Goal: Task Accomplishment & Management: Manage account settings

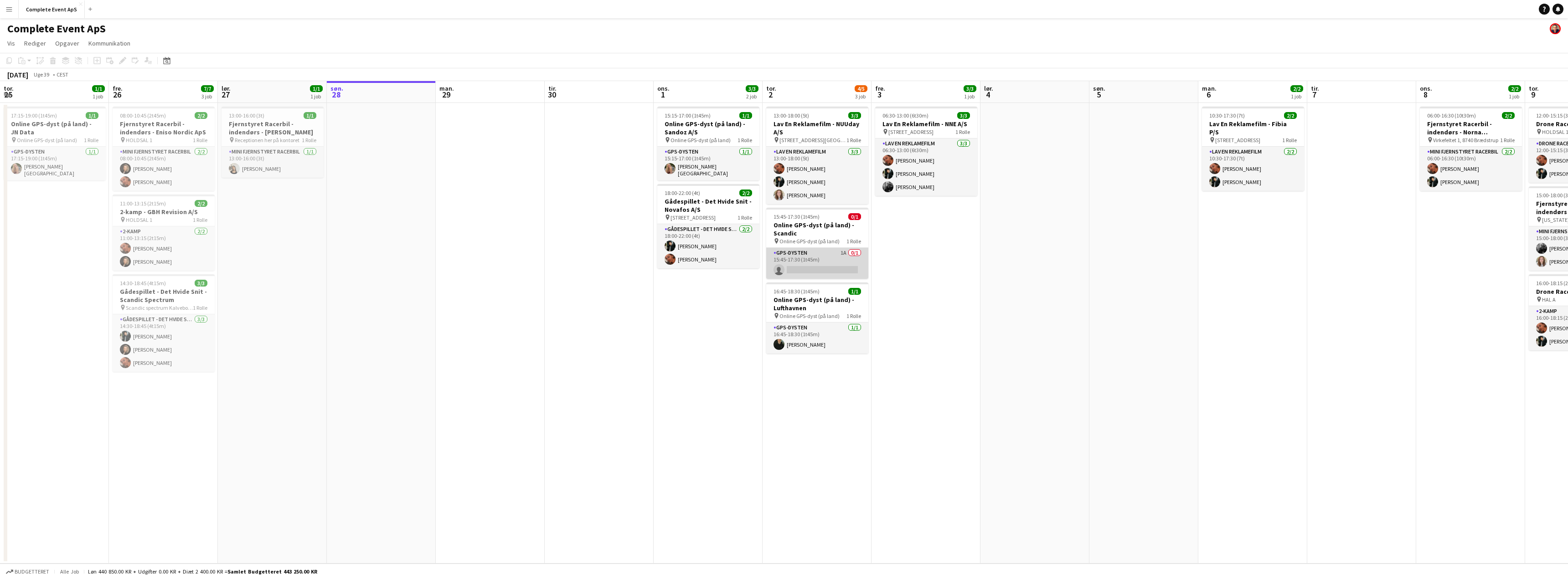
click at [804, 259] on app-card-role "GPS-dysten 1A 0/1 15:45-17:30 (1t45m) single-neutral-actions" at bounding box center [817, 263] width 102 height 31
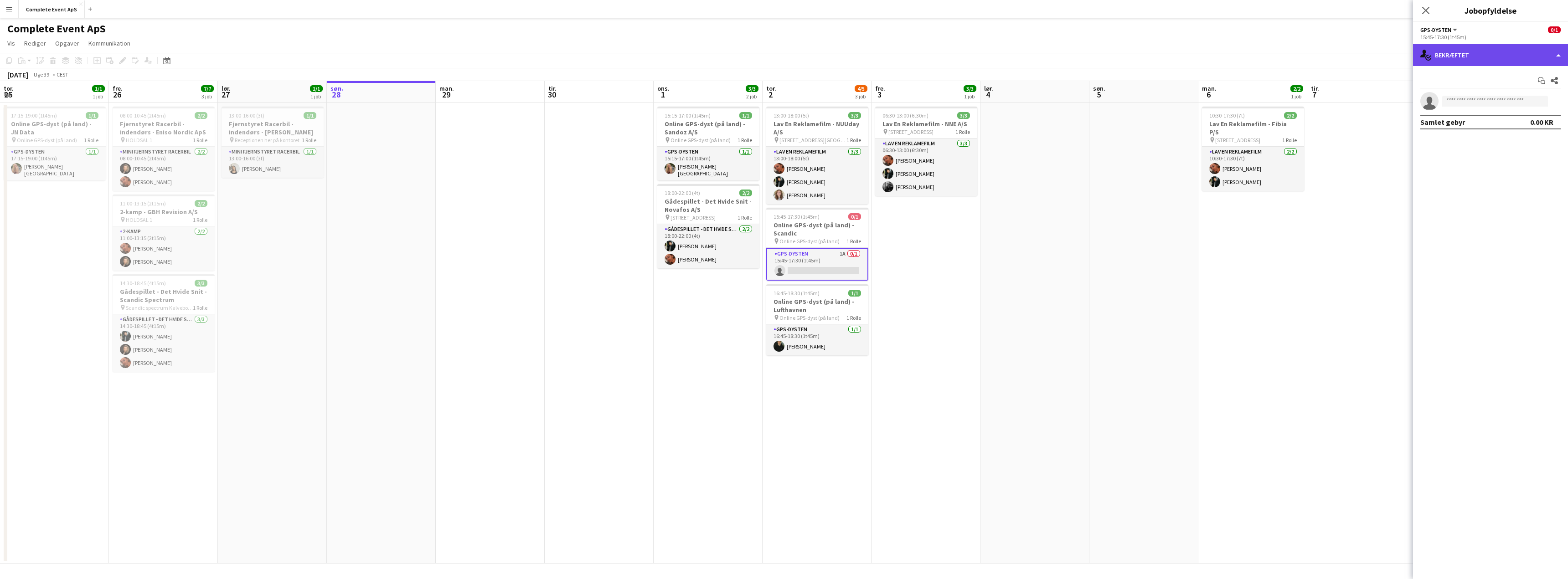
click at [1471, 47] on div "single-neutral-actions-check-2 Bekræftet" at bounding box center [1490, 54] width 155 height 22
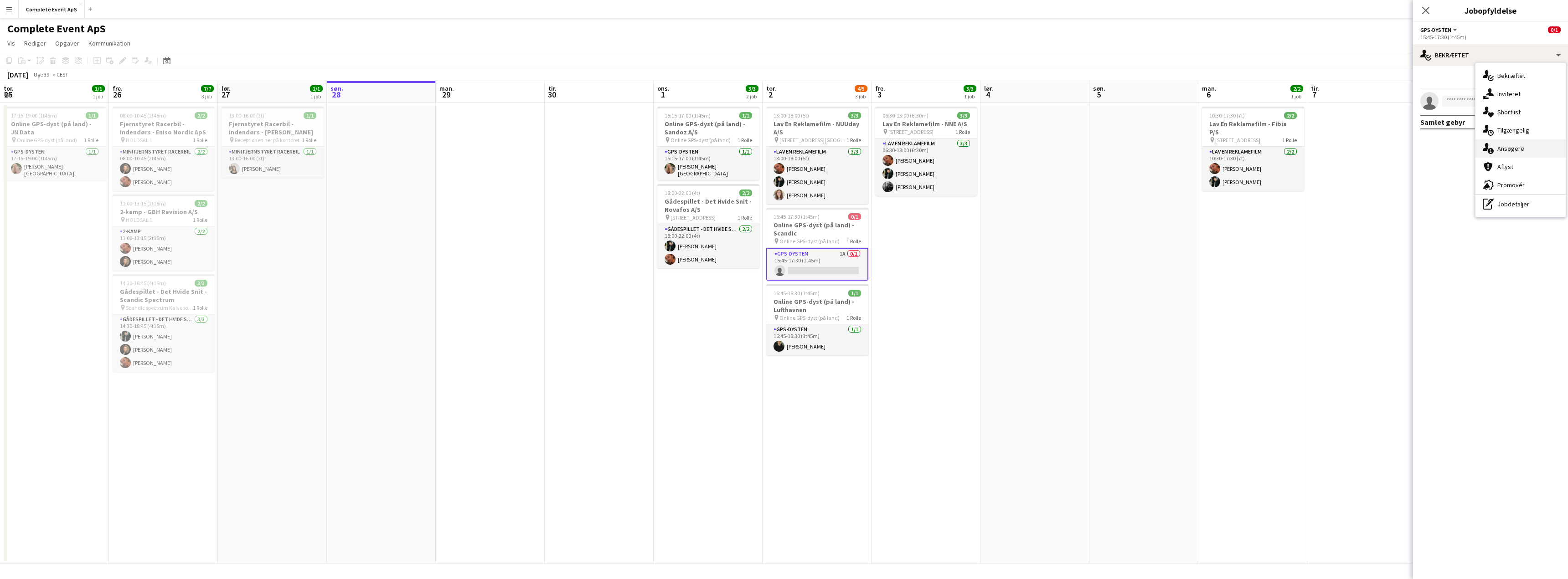
click at [1520, 146] on span "Ansøgere" at bounding box center [1510, 148] width 27 height 8
click at [1543, 118] on app-icon "Bekræft" at bounding box center [1542, 120] width 7 height 7
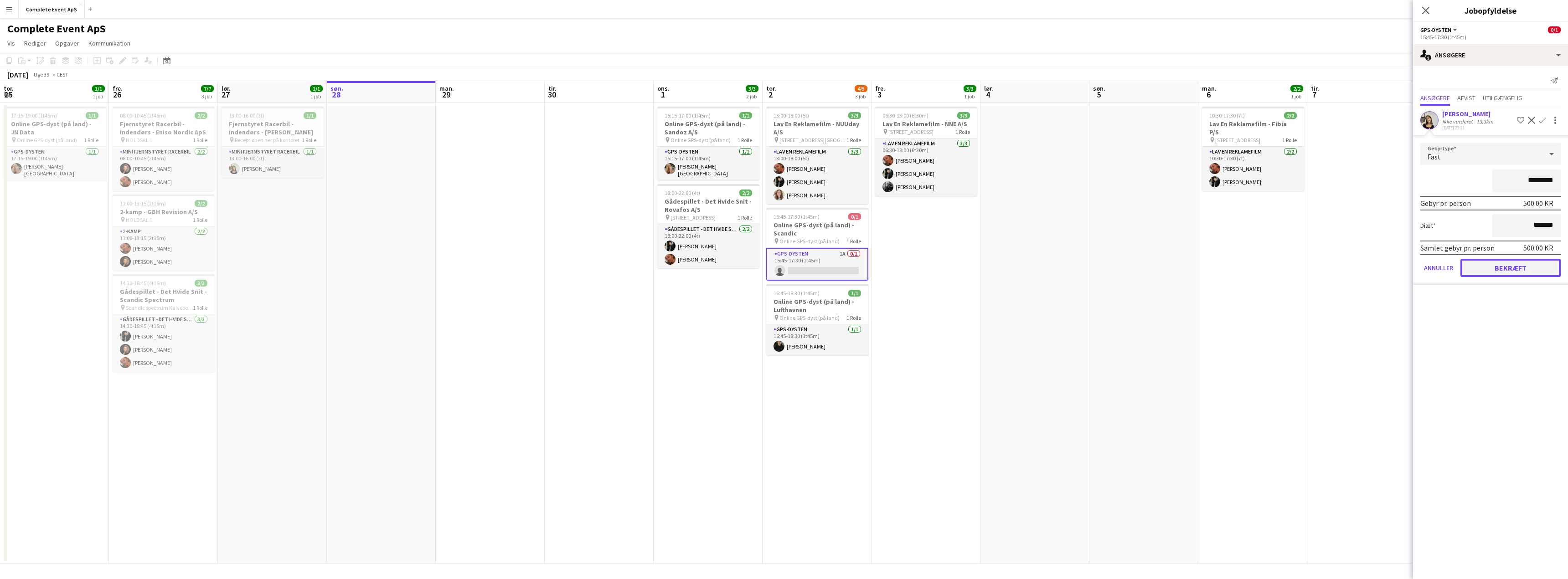
click at [1500, 265] on button "Bekræft" at bounding box center [1510, 268] width 101 height 18
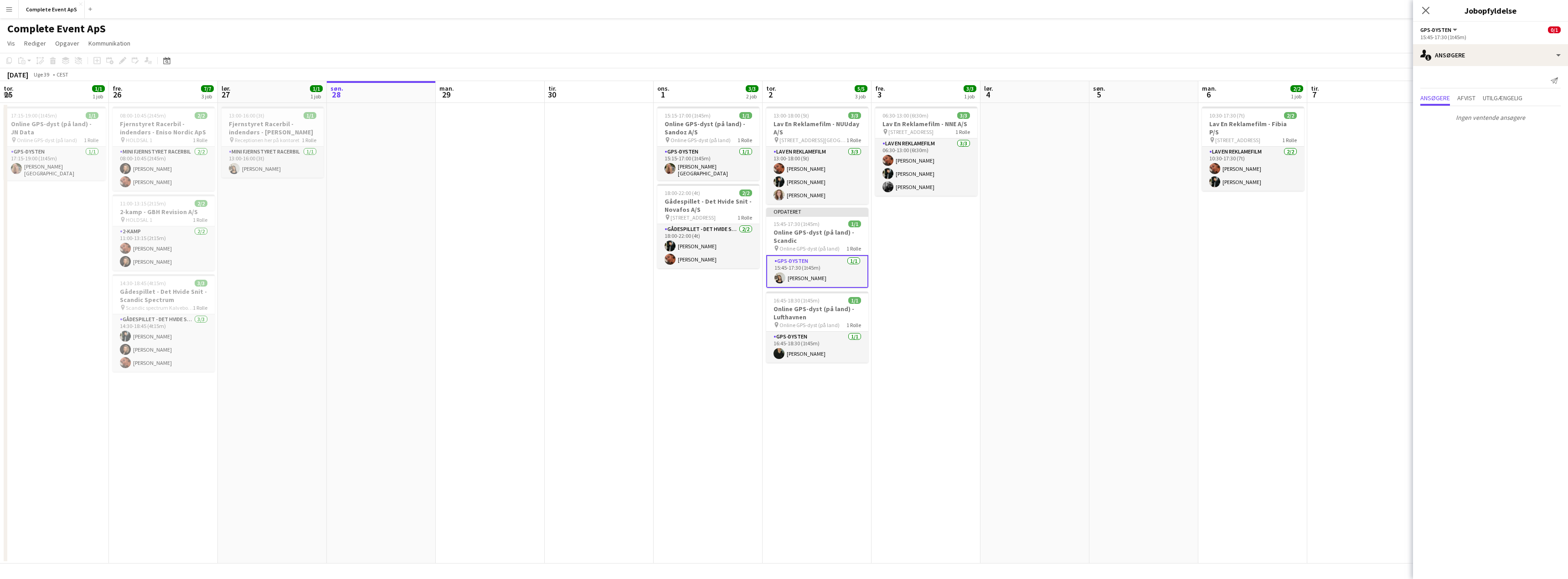
click at [1359, 273] on app-date-cell at bounding box center [1362, 333] width 109 height 461
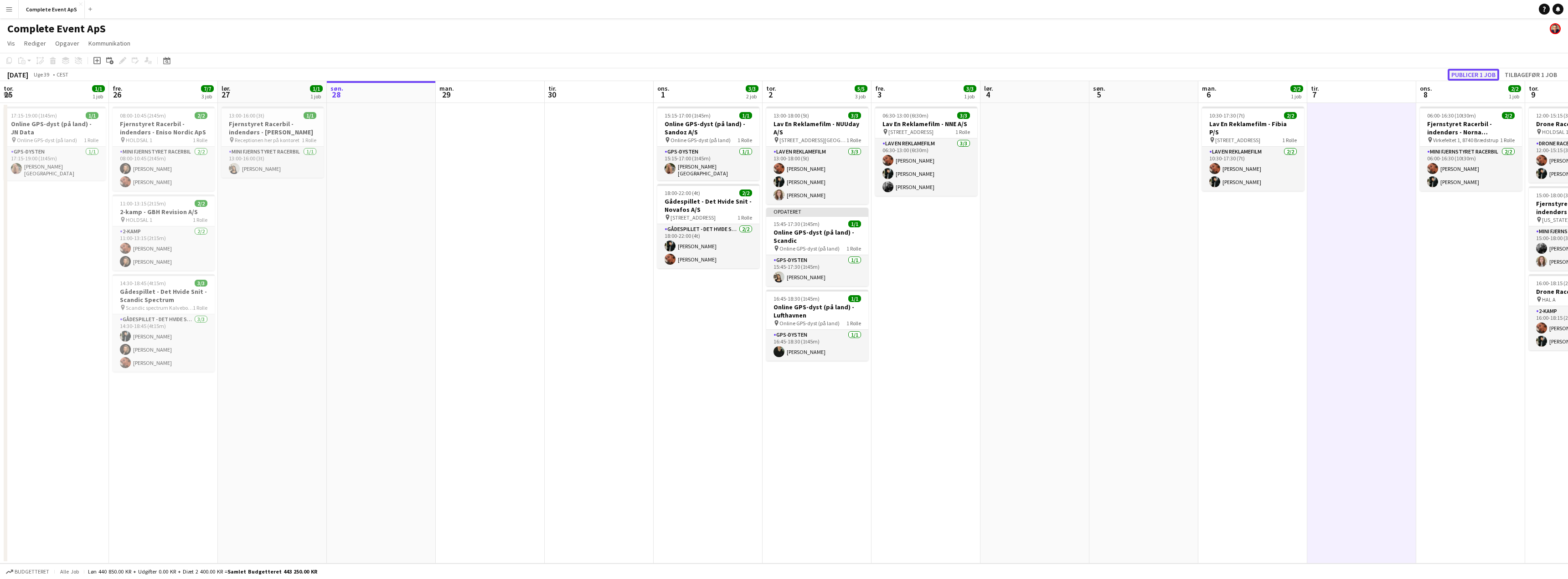
click at [1476, 75] on button "Publicer 1 job" at bounding box center [1473, 75] width 51 height 12
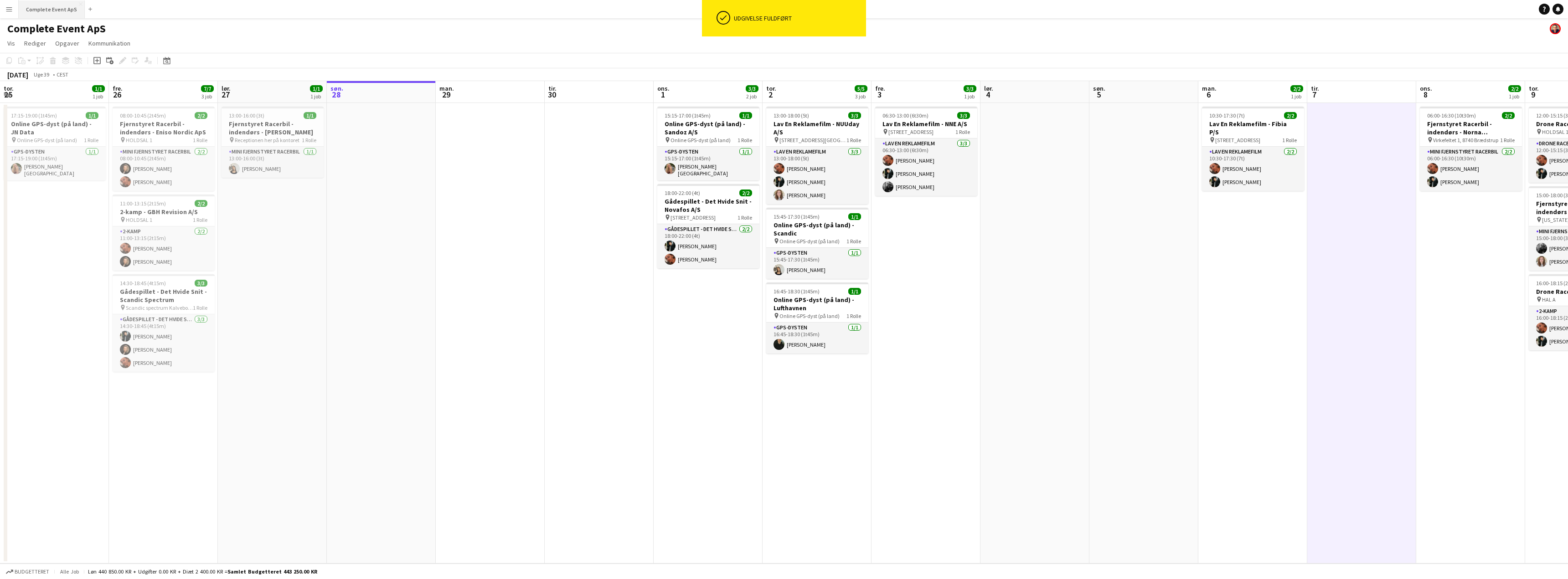
click at [45, 7] on button "Complete Event ApS Luk" at bounding box center [51, 9] width 66 height 18
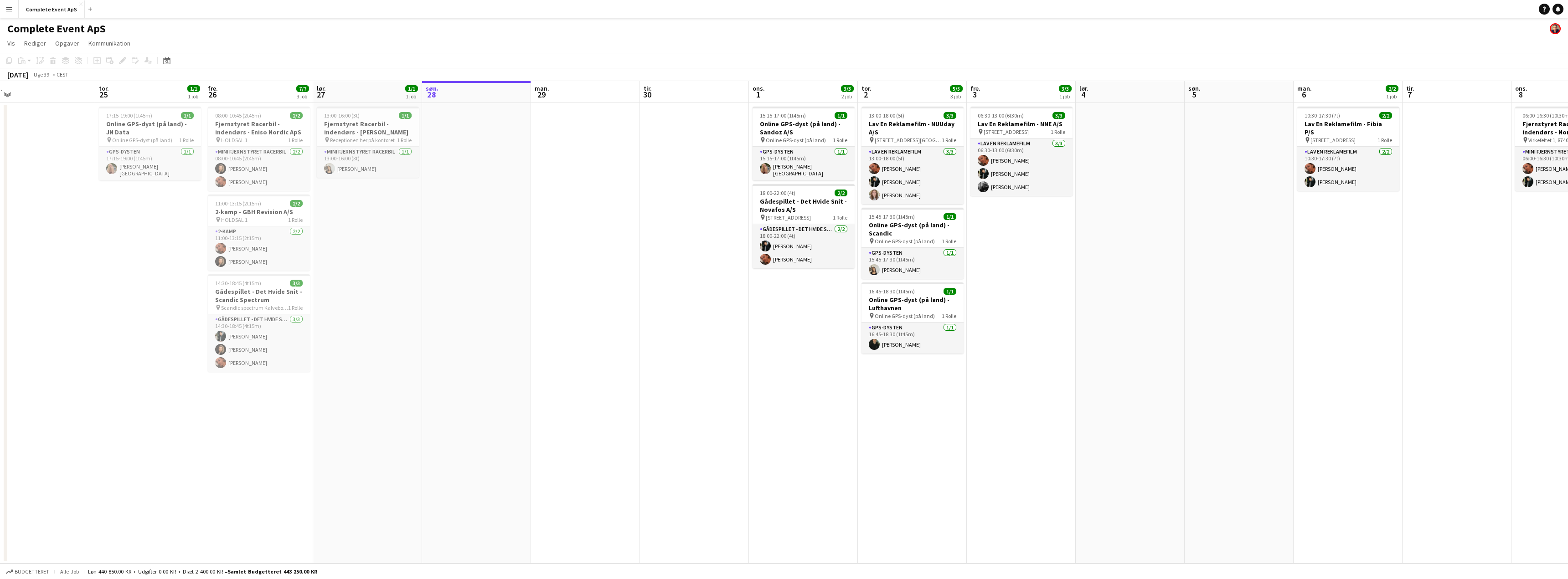
scroll to position [0, 358]
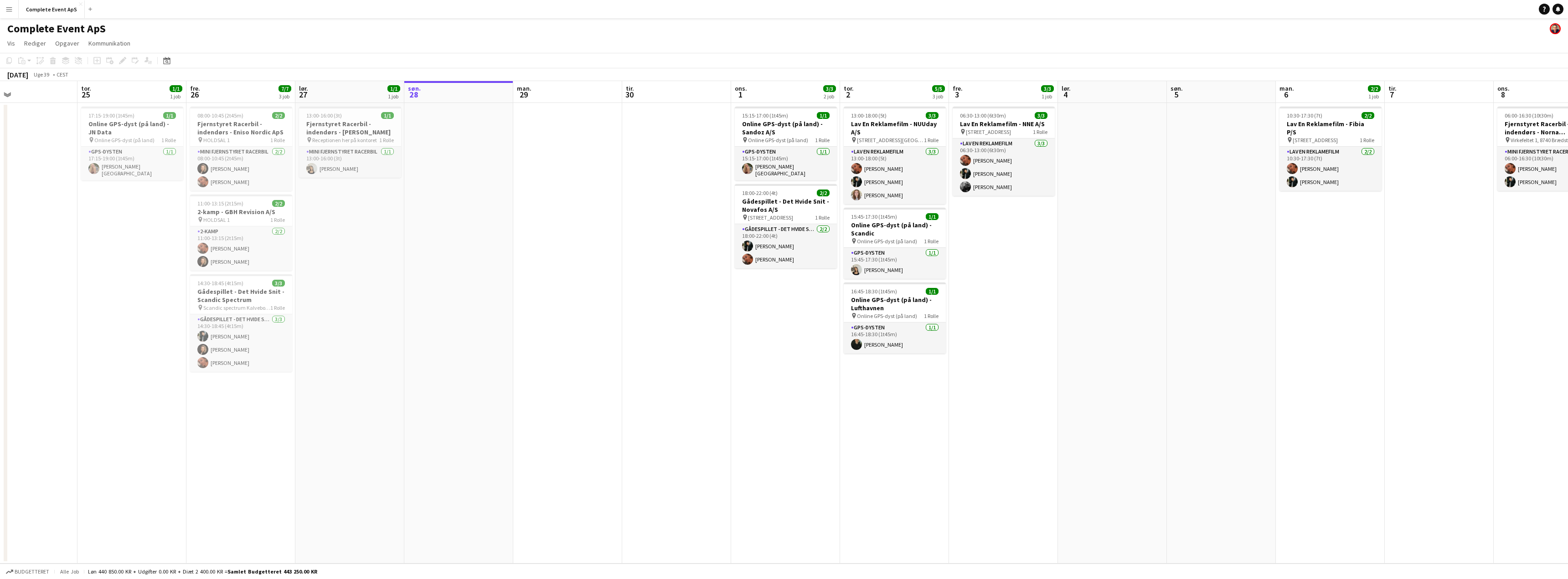
drag, startPoint x: 422, startPoint y: 321, endPoint x: 696, endPoint y: 326, distance: 274.0
click at [696, 326] on app-calendar-viewport "søn. 21 man. 22 5/5 2 job tir. 23 6/7 3 job ons. 24 tor. 25 1/1 1 job fre. 26 7…" at bounding box center [784, 322] width 1568 height 482
click at [772, 161] on app-card-role "GPS-dysten [DATE] 15:15-17:00 (1t45m) [PERSON_NAME]" at bounding box center [786, 163] width 102 height 33
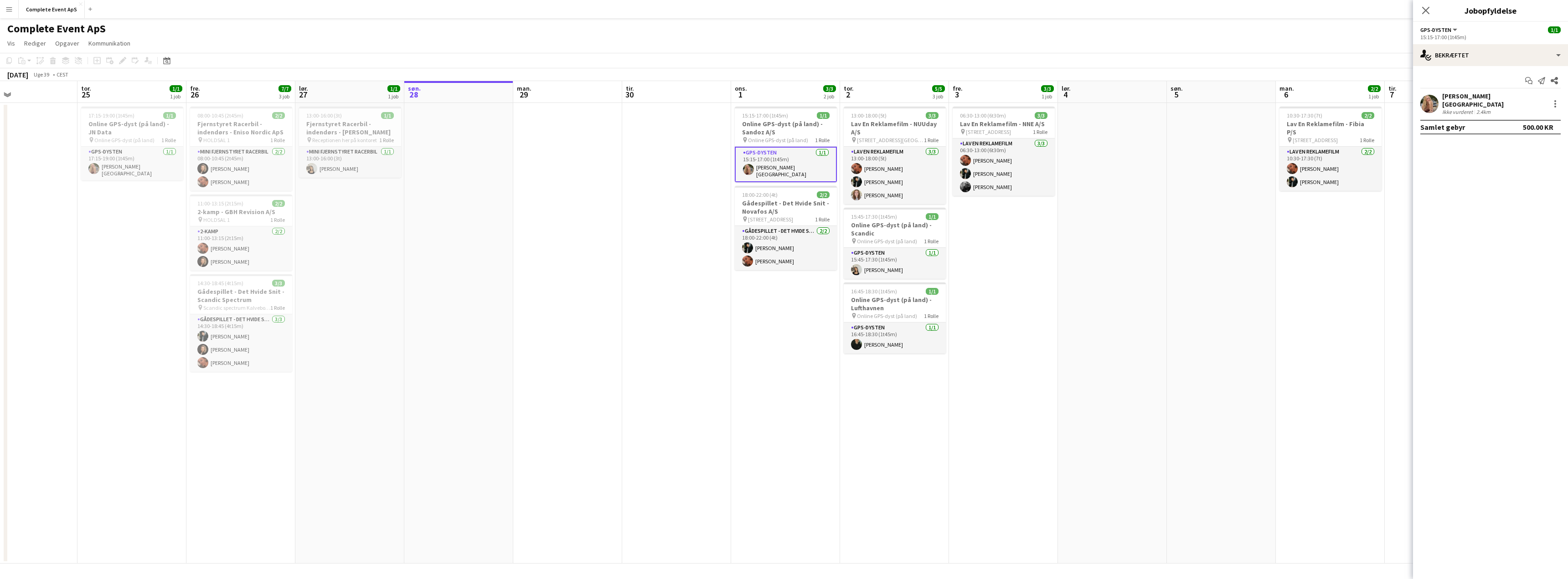
click at [1464, 108] on div "Ikke vurderet" at bounding box center [1458, 112] width 32 height 7
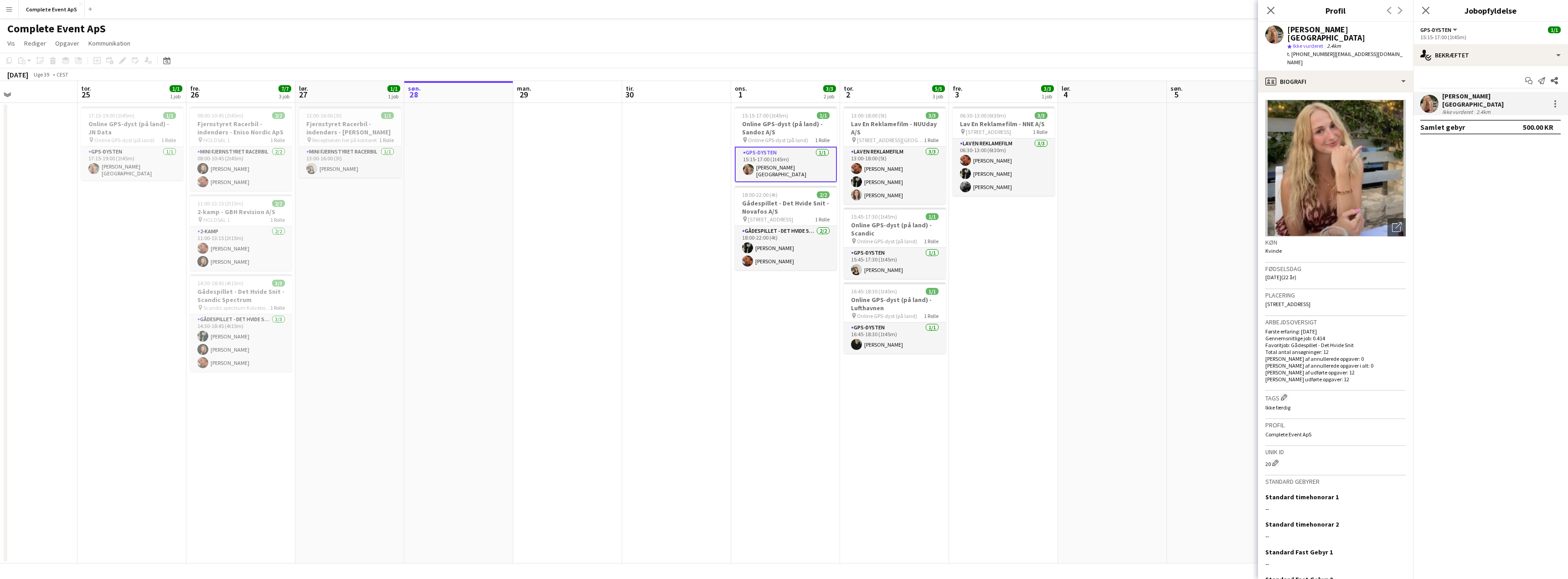
click at [1309, 51] on span "t. [PHONE_NUMBER]" at bounding box center [1311, 54] width 47 height 7
copy span "4529889070"
click at [893, 261] on app-card-role "GPS-dysten [DATE] 15:45-17:30 (1t45m) [PERSON_NAME]" at bounding box center [894, 263] width 102 height 31
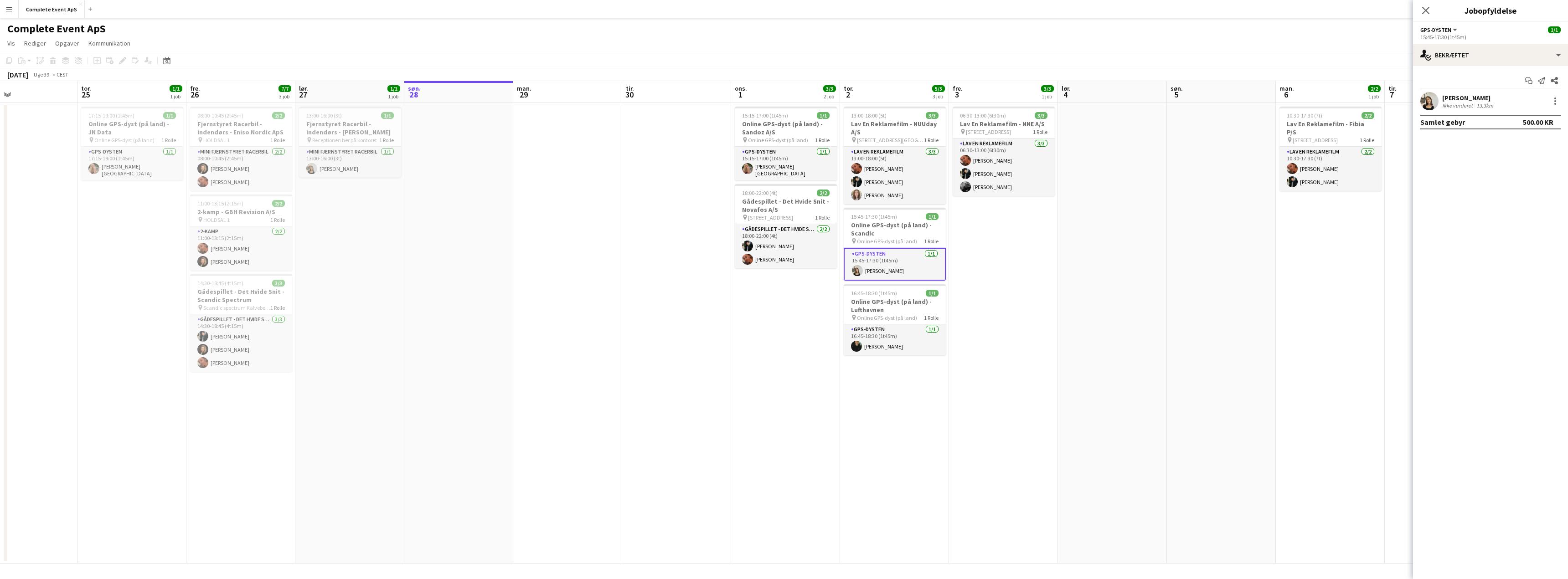
click at [1484, 102] on div "13.3km" at bounding box center [1485, 105] width 20 height 7
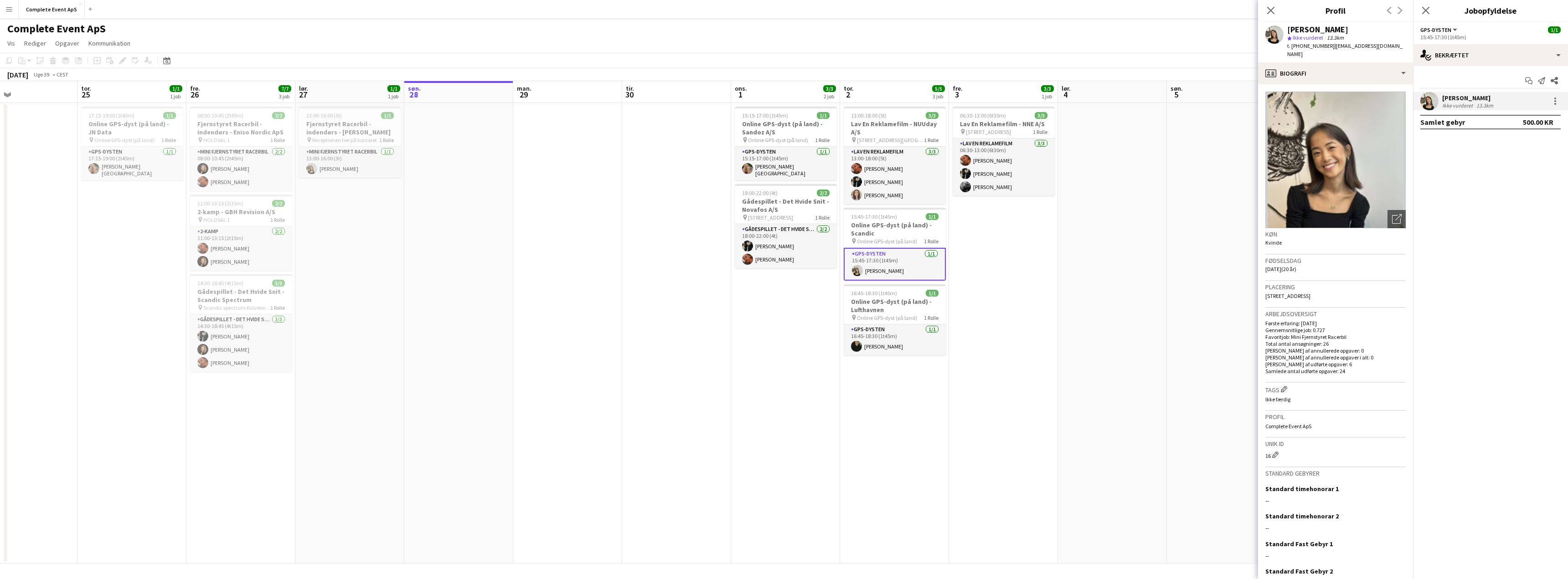
click at [1312, 47] on span "t. [PHONE_NUMBER]" at bounding box center [1311, 46] width 47 height 7
copy span "4551766863"
click at [774, 318] on app-date-cell "15:15-17:00 (1t45m) 1/1 Online GPS-dyst (på land) - Sandoz A/S pin Online GPS-d…" at bounding box center [786, 333] width 109 height 461
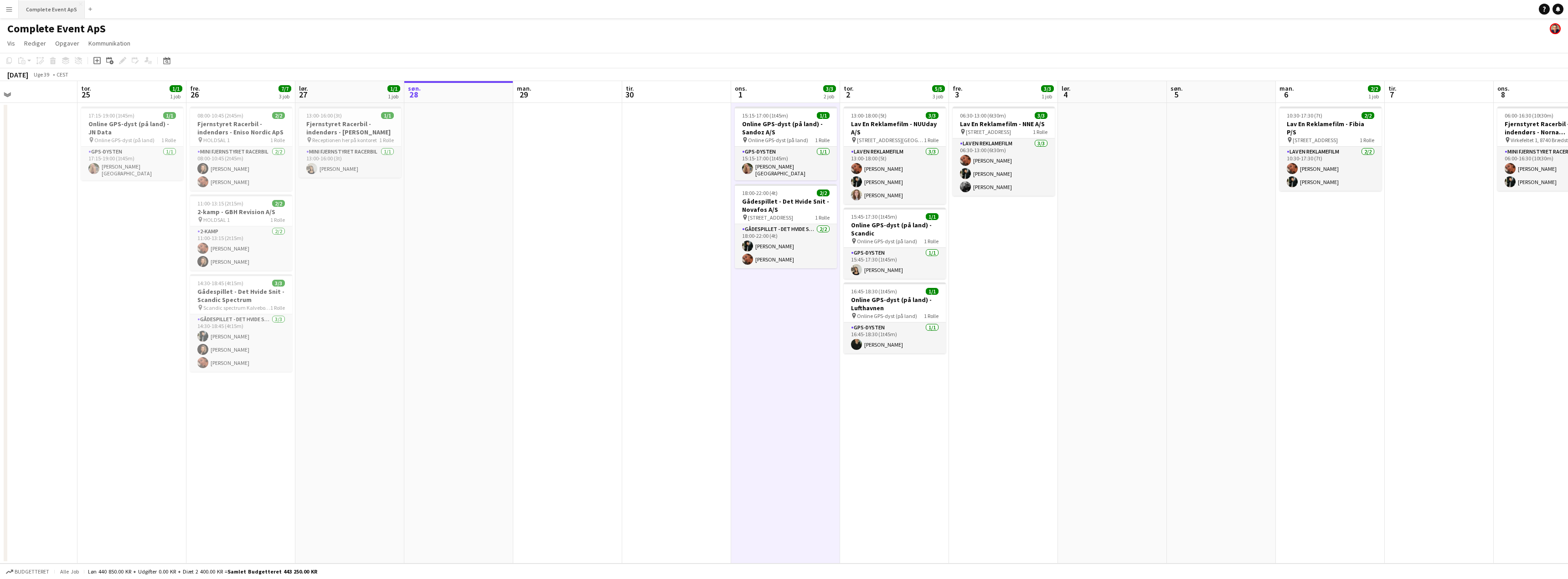
click at [41, 3] on button "Complete Event ApS Luk" at bounding box center [51, 9] width 66 height 18
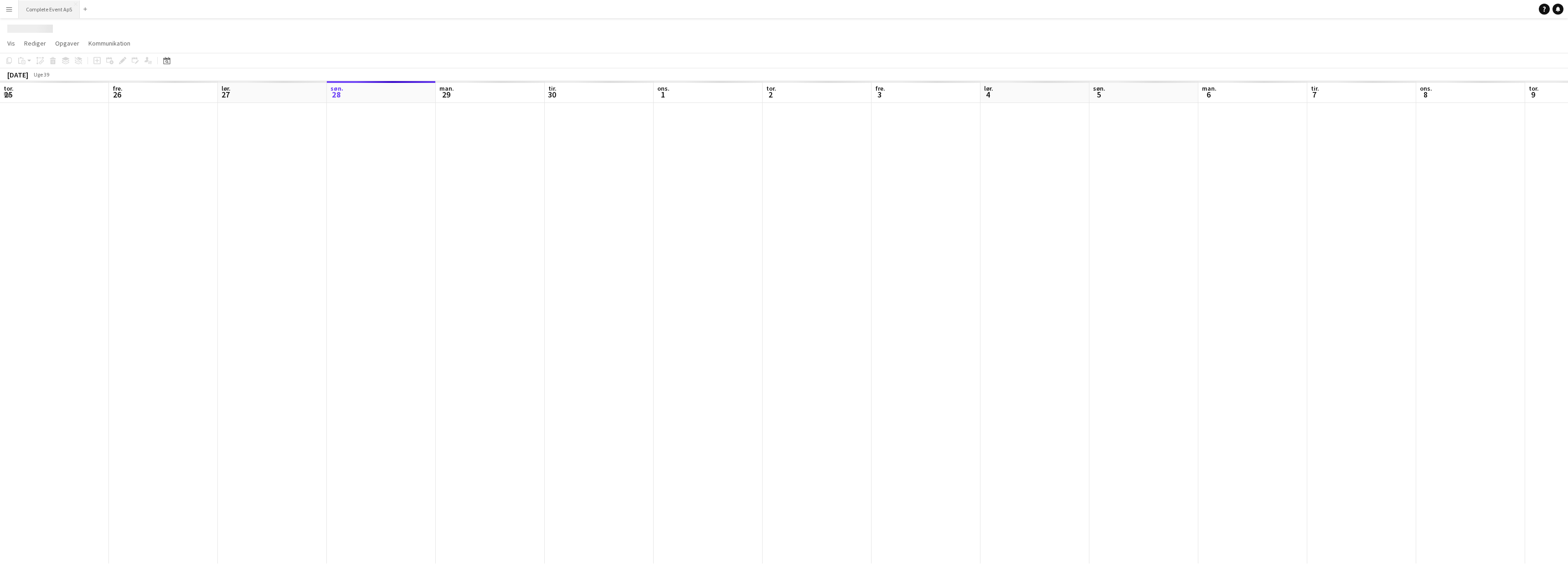
scroll to position [0, 218]
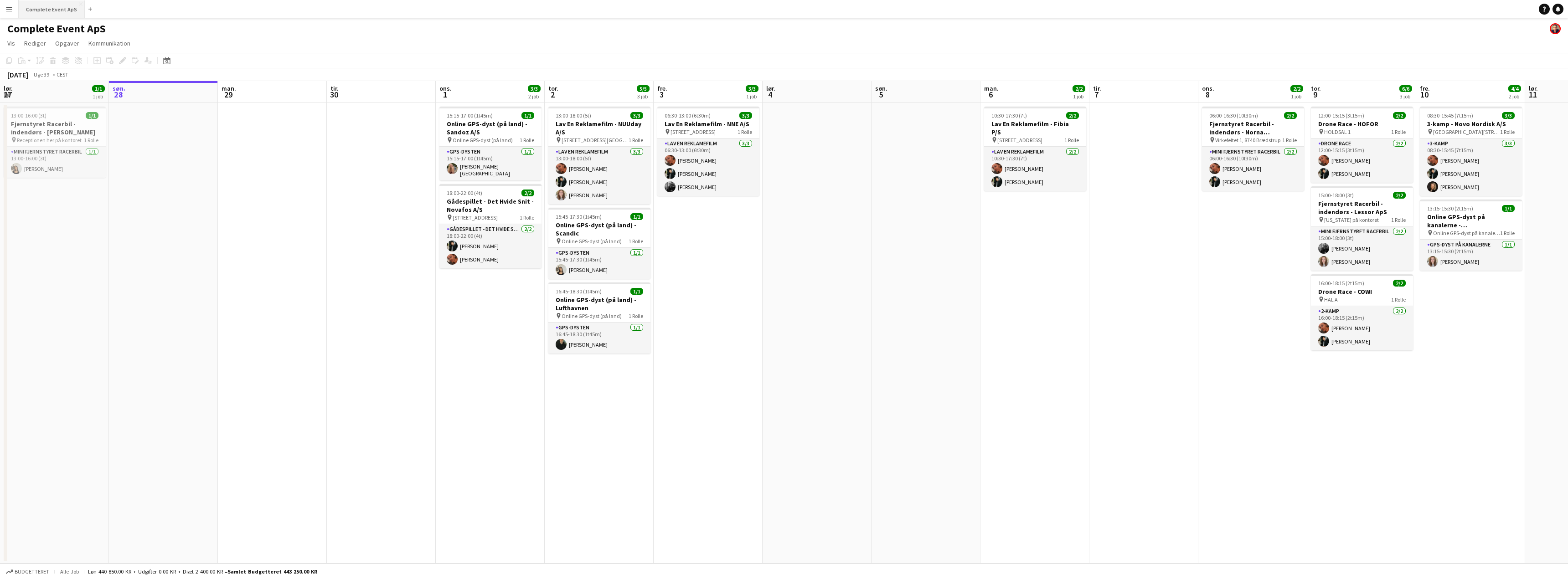
click at [56, 17] on button "Complete Event ApS Luk" at bounding box center [51, 9] width 66 height 18
